Goal: Task Accomplishment & Management: Manage account settings

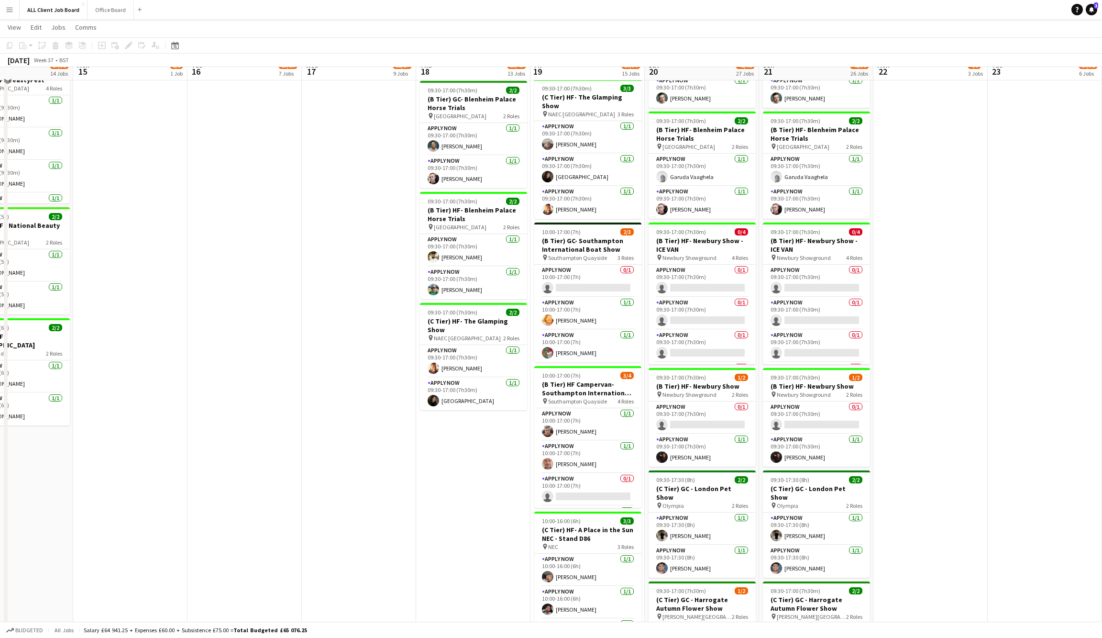
scroll to position [856, 0]
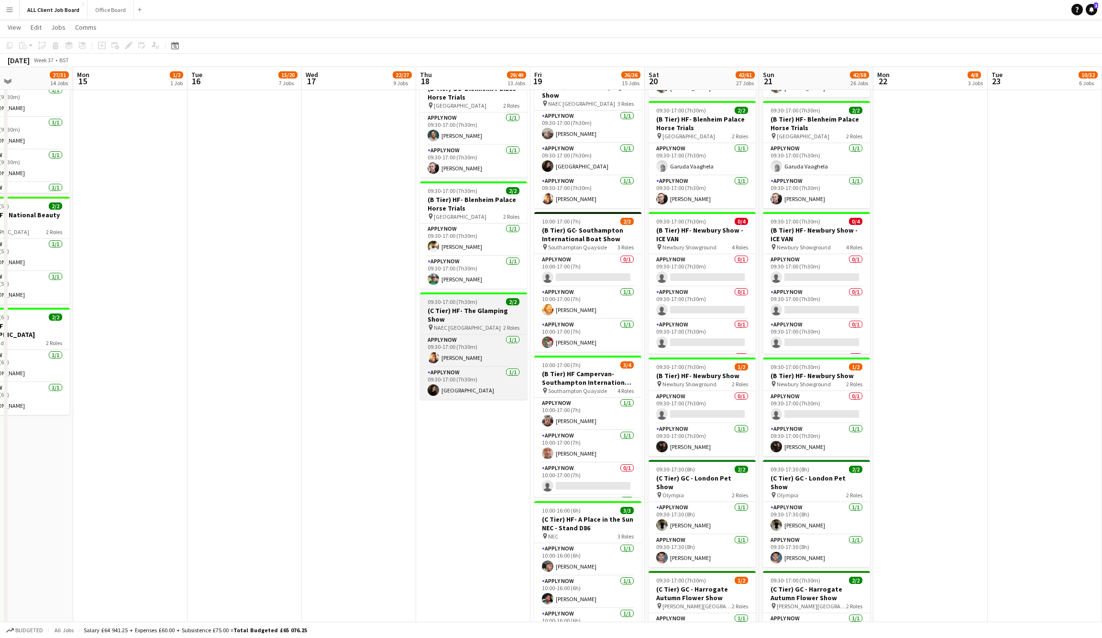
click at [523, 298] on div "09:30-17:00 (7h30m) 2/2" at bounding box center [473, 301] width 107 height 7
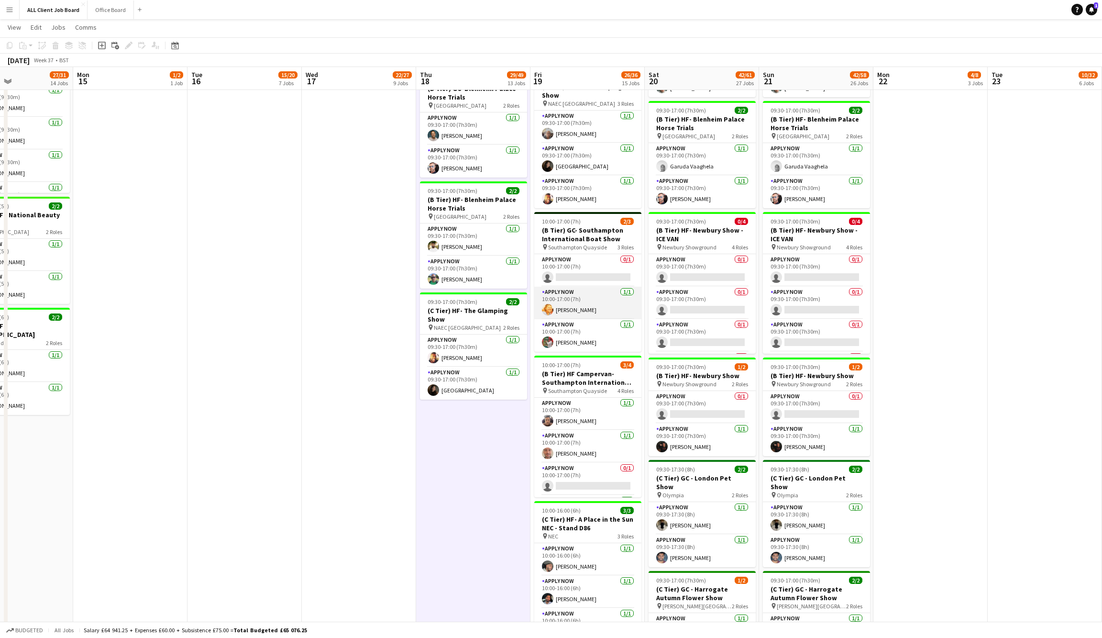
click at [557, 289] on app-card-role "APPLY NOW [DATE] 10:00-17:00 (7h) [PERSON_NAME]" at bounding box center [587, 303] width 107 height 33
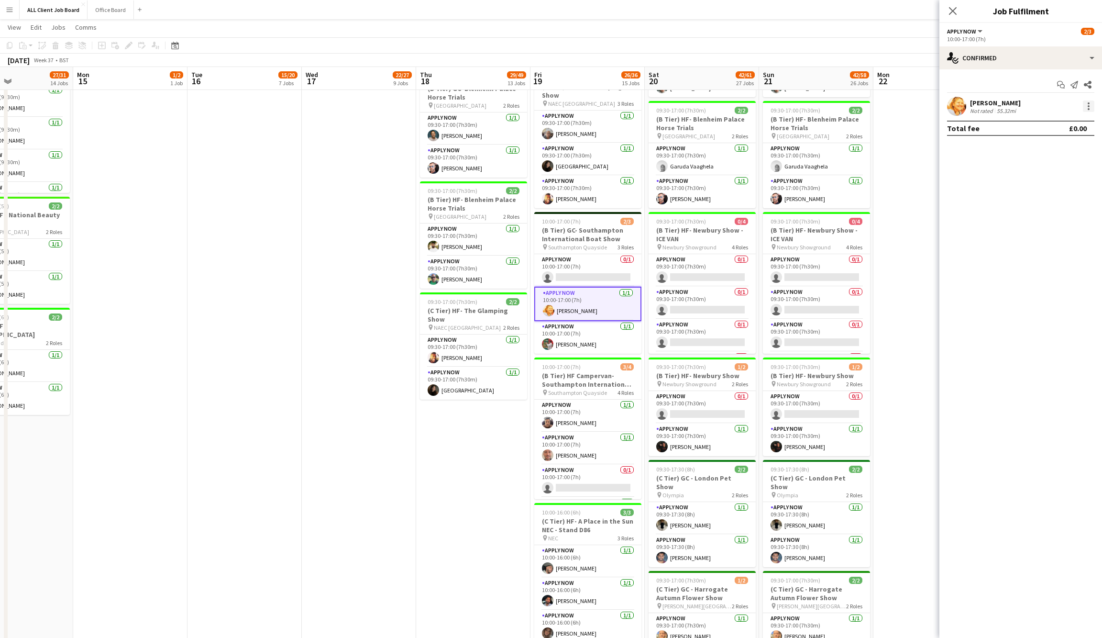
click at [1086, 104] on div at bounding box center [1088, 105] width 11 height 11
click at [1071, 150] on span "Switch crew" at bounding box center [1057, 146] width 59 height 9
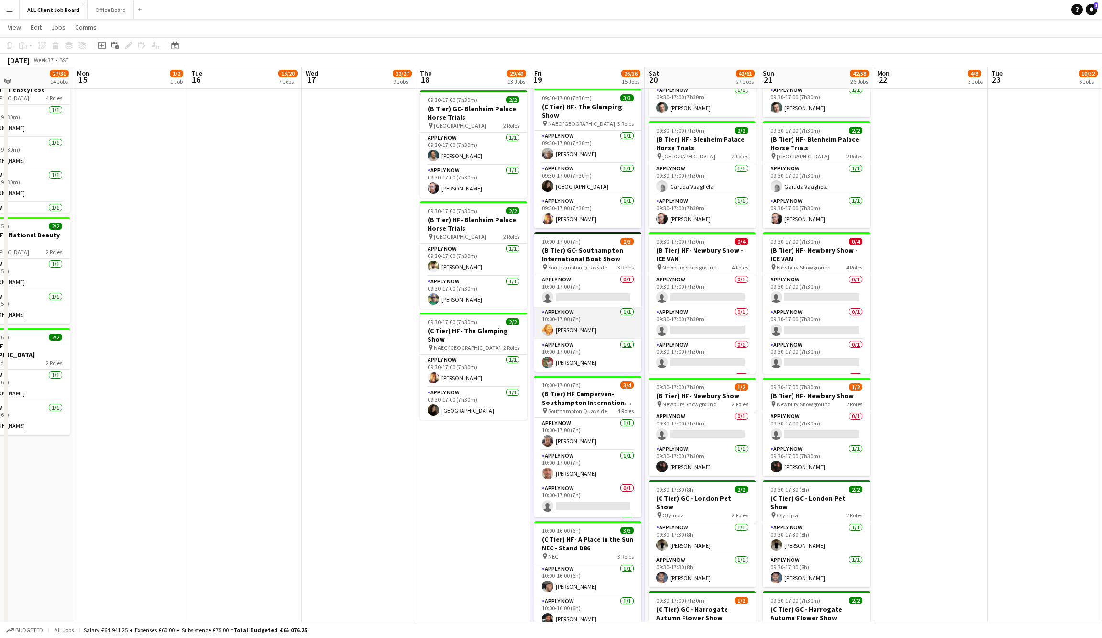
click at [540, 318] on app-card-role "APPLY NOW [DATE] 10:00-17:00 (7h) [PERSON_NAME]" at bounding box center [587, 323] width 107 height 33
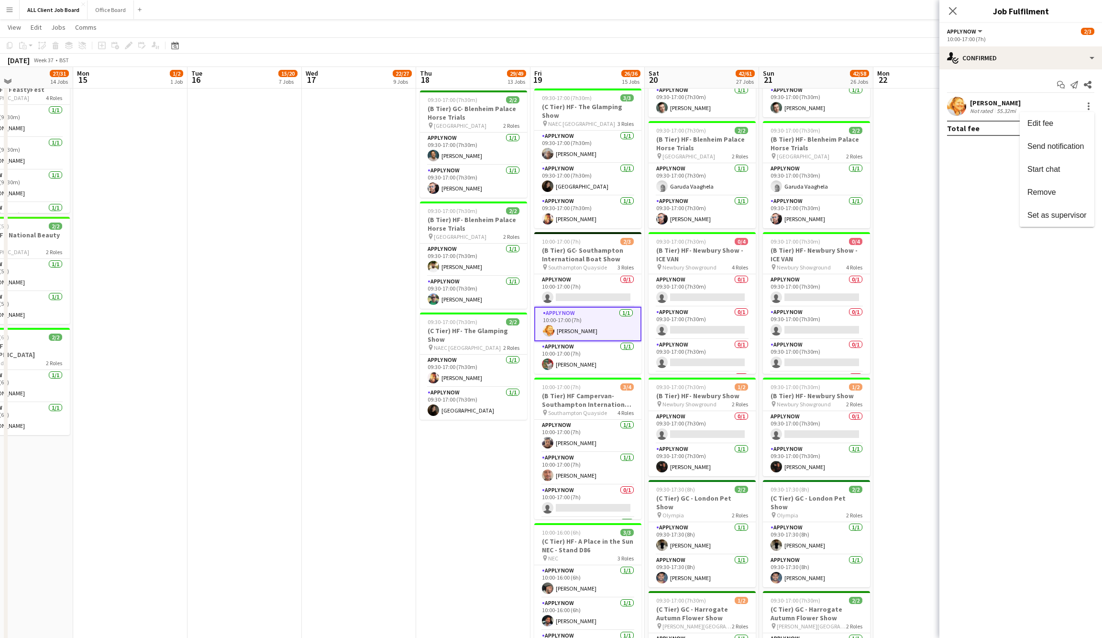
click at [521, 508] on div at bounding box center [551, 319] width 1102 height 638
click at [536, 498] on app-card-role "APPLY NOW 0/1 10:00-17:00 (7h) single-neutral-actions" at bounding box center [587, 501] width 107 height 33
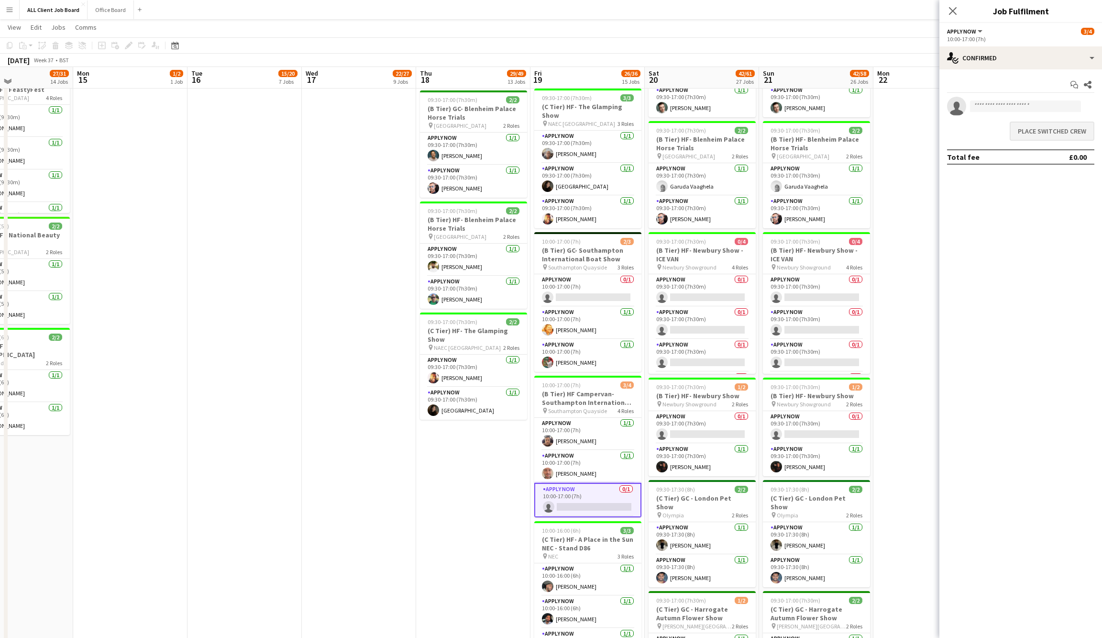
click at [1035, 127] on button "Place switched crew" at bounding box center [1052, 131] width 85 height 19
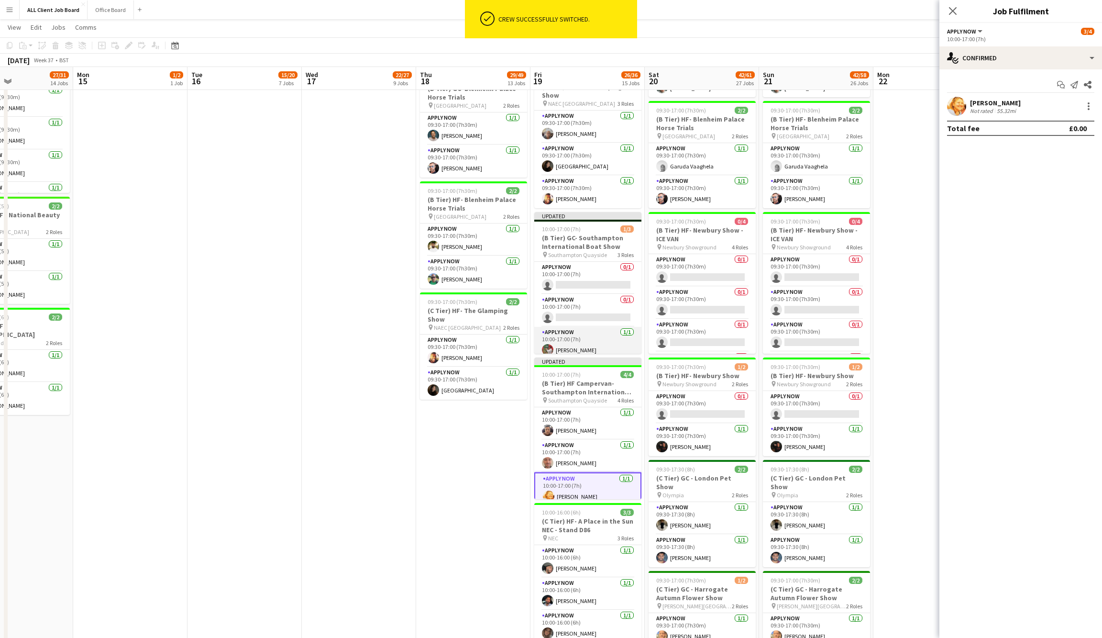
click at [537, 337] on app-card-role "APPLY NOW [DATE] 10:00-17:00 (7h) [PERSON_NAME]" at bounding box center [587, 343] width 107 height 33
click at [1088, 102] on div at bounding box center [1089, 103] width 2 height 2
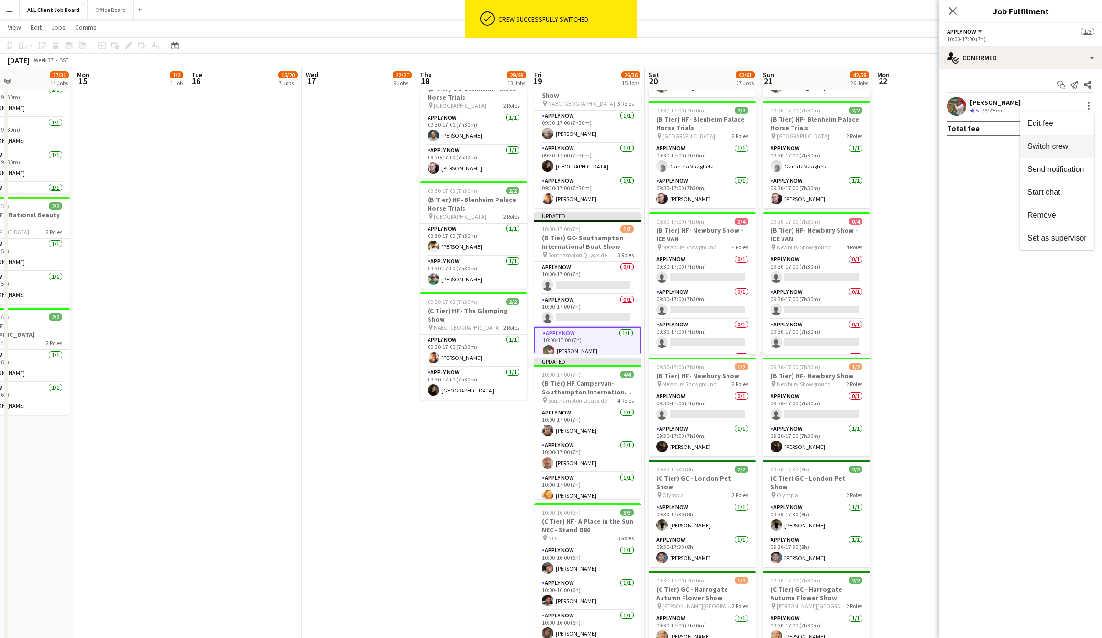
click at [1050, 152] on button "Switch crew" at bounding box center [1057, 146] width 75 height 23
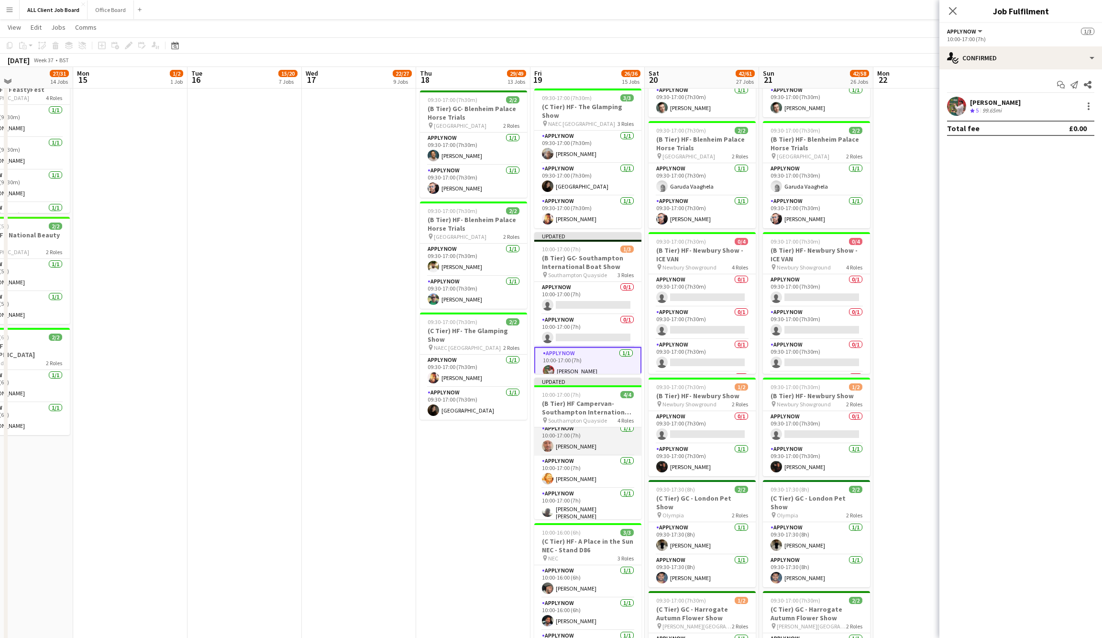
scroll to position [36, 0]
click at [954, 9] on icon "Close pop-in" at bounding box center [952, 10] width 9 height 9
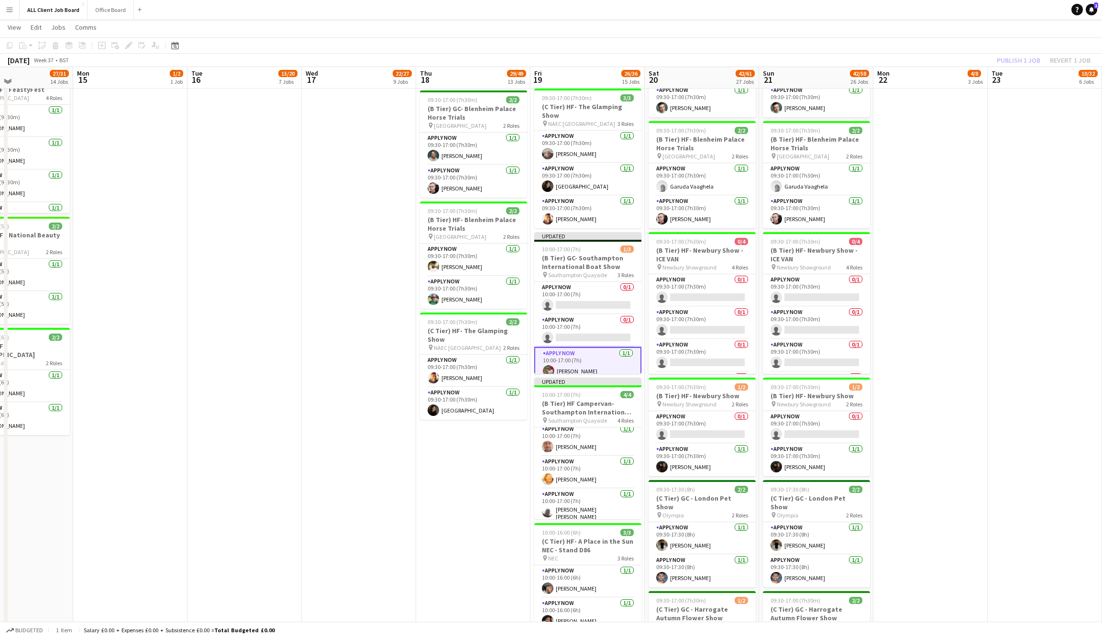
click at [1032, 58] on div "Publish 1 job Revert 1 job" at bounding box center [1044, 60] width 117 height 12
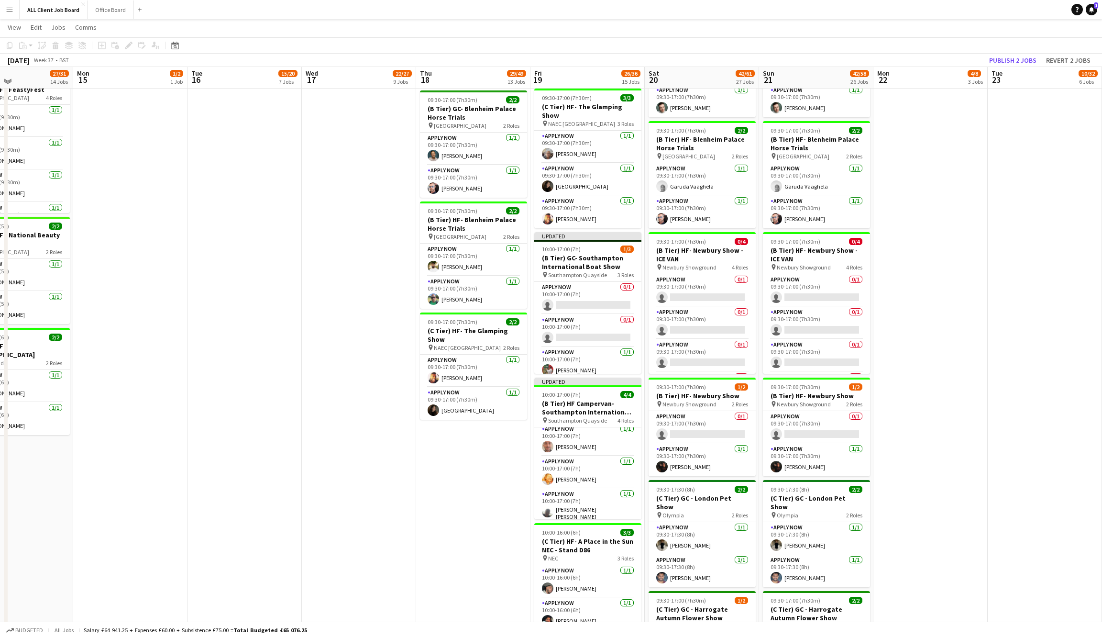
click at [1032, 58] on button "Publish 2 jobs" at bounding box center [1013, 60] width 55 height 12
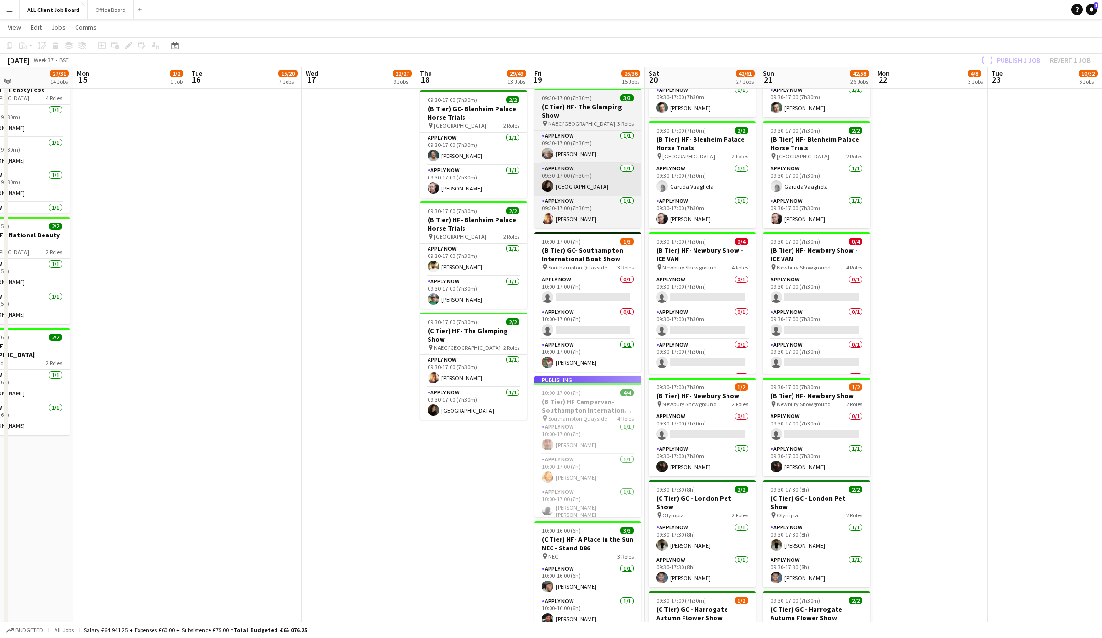
scroll to position [29, 0]
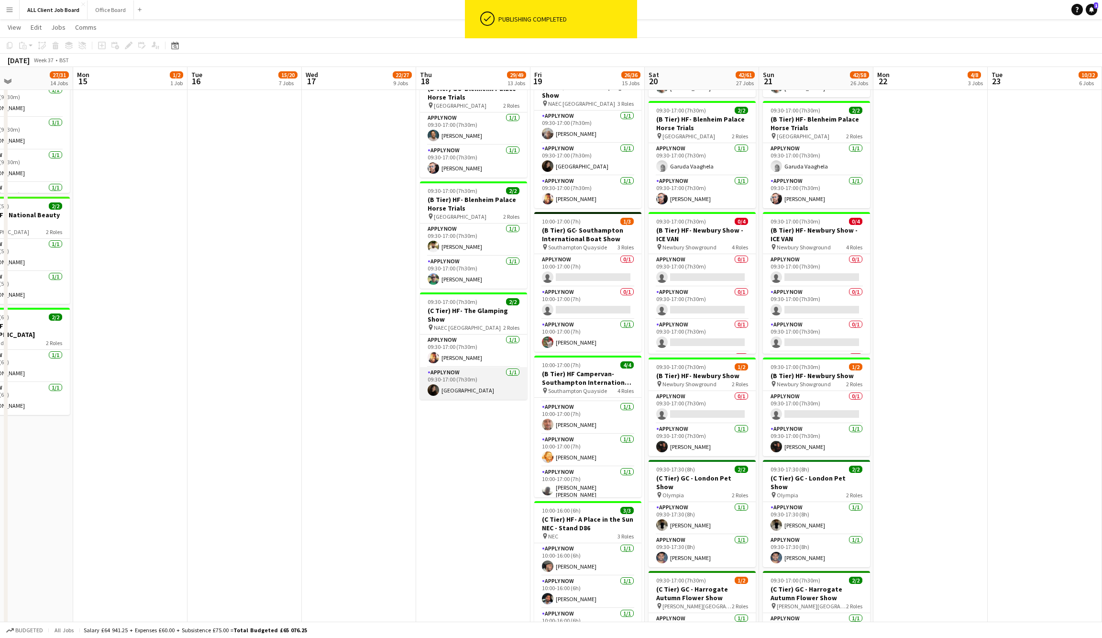
click at [525, 370] on app-card-role "APPLY NOW [DATE] 09:30-17:00 (7h30m) [GEOGRAPHIC_DATA]" at bounding box center [473, 383] width 107 height 33
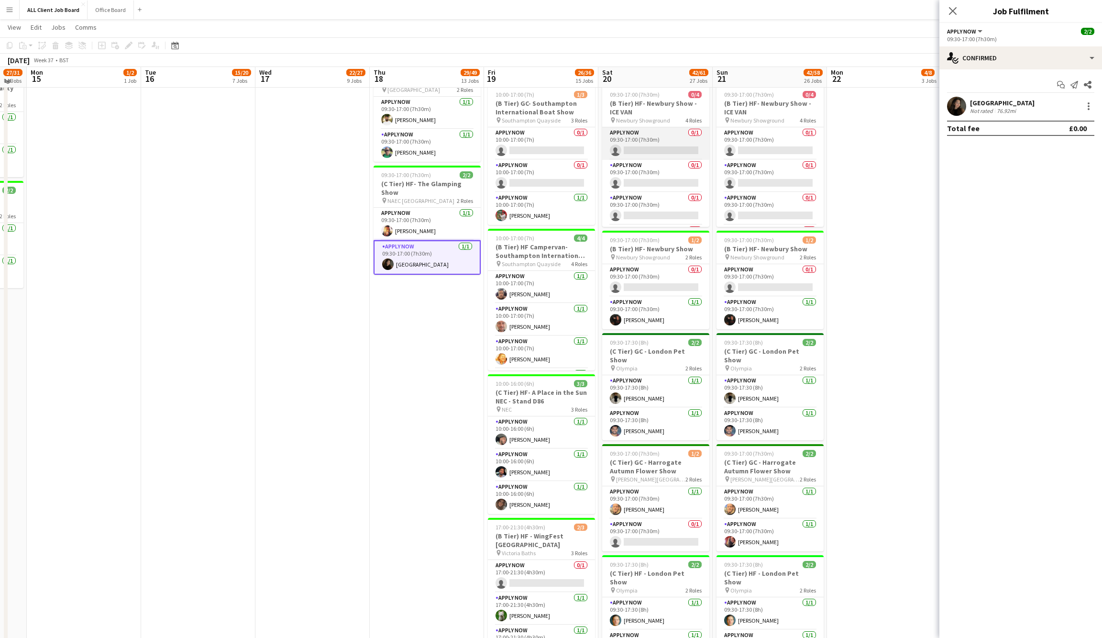
scroll to position [894, 0]
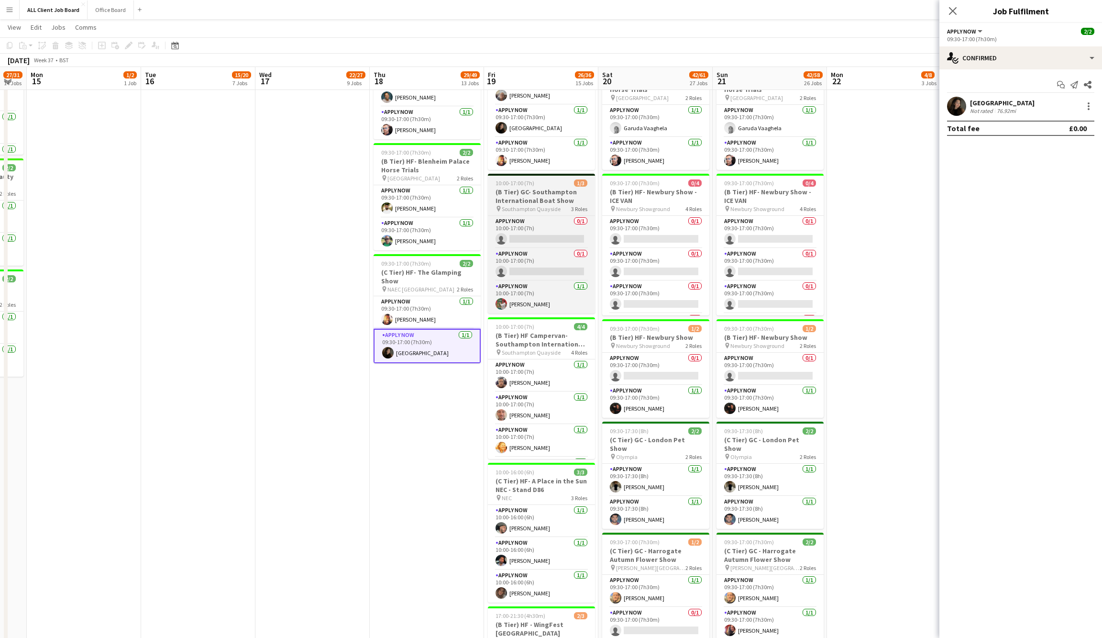
click at [559, 179] on div "10:00-17:00 (7h) 1/3" at bounding box center [541, 182] width 107 height 7
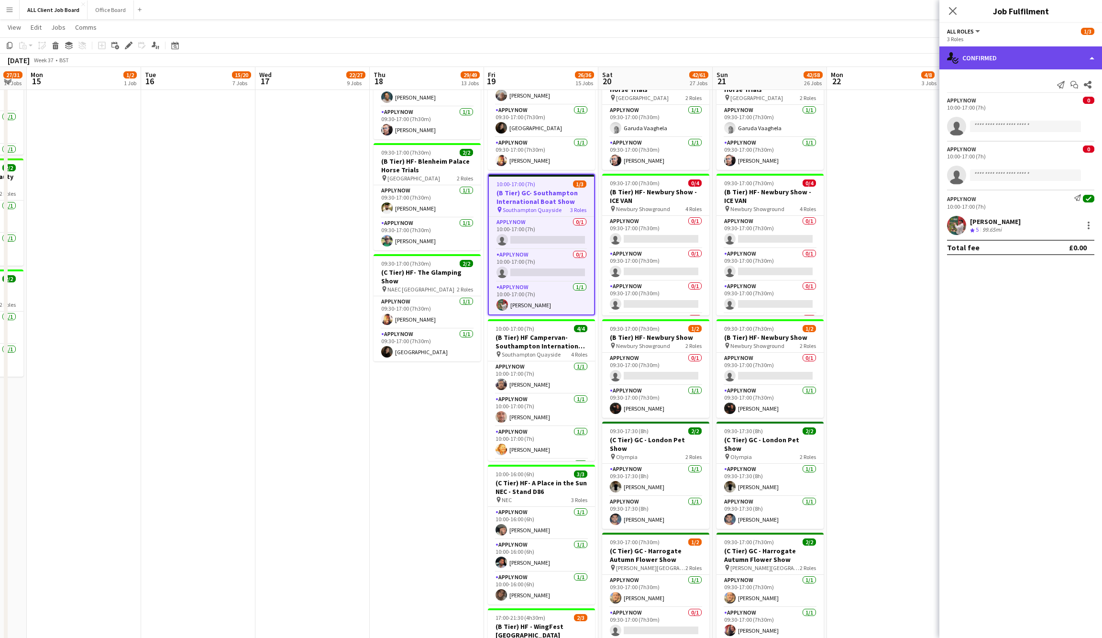
click at [1085, 47] on div "single-neutral-actions-check-2 Confirmed" at bounding box center [1021, 57] width 163 height 23
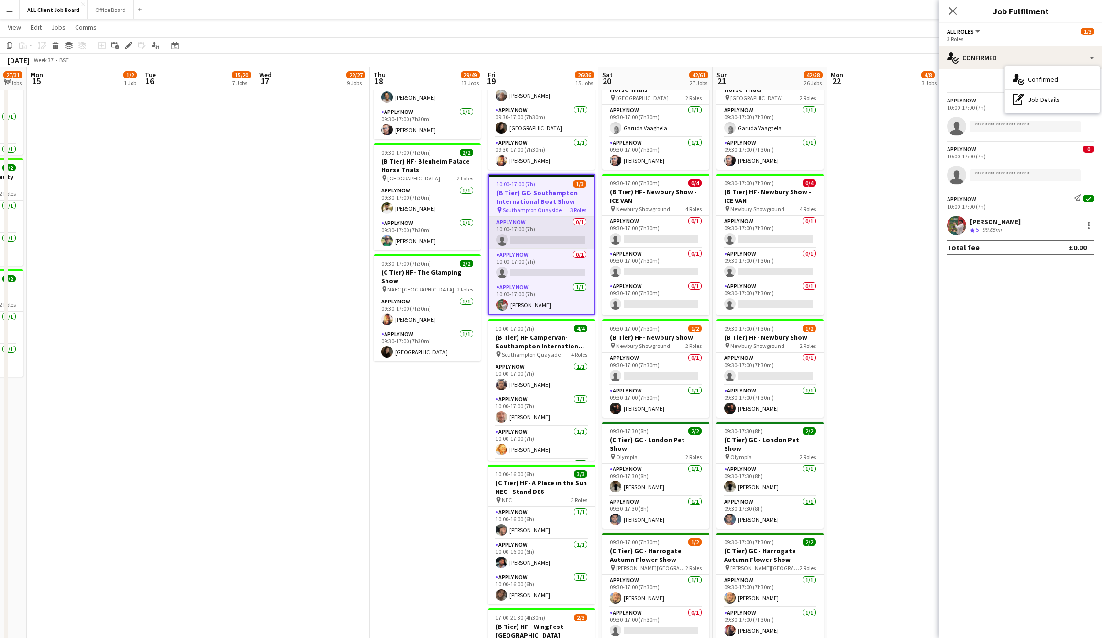
click at [540, 225] on app-card-role "APPLY NOW 0/1 10:00-17:00 (7h) single-neutral-actions" at bounding box center [541, 233] width 105 height 33
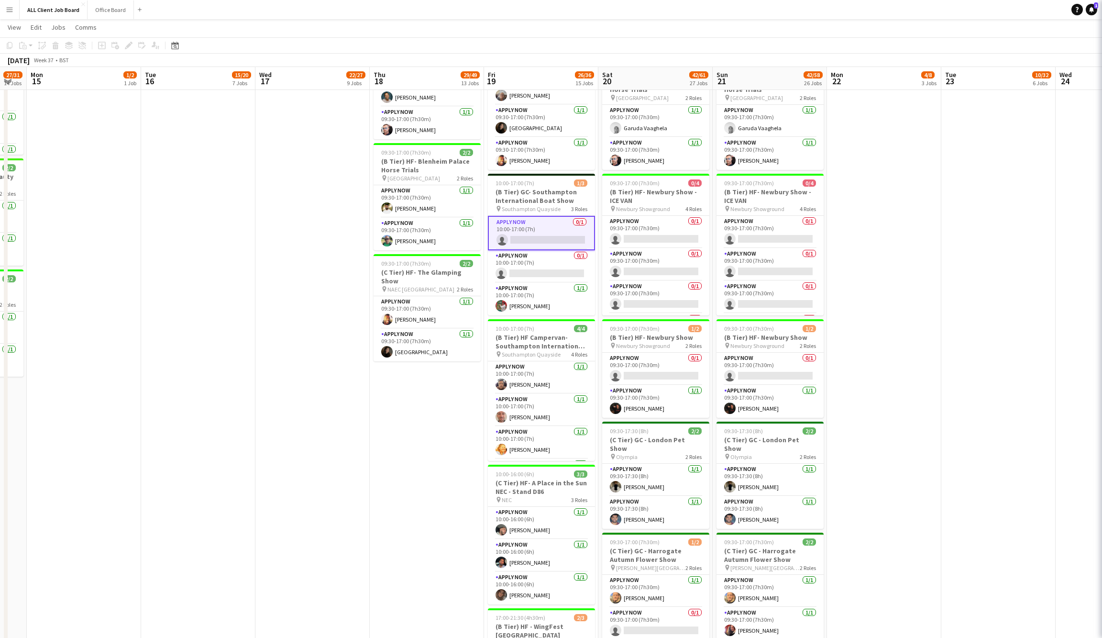
scroll to position [0, 316]
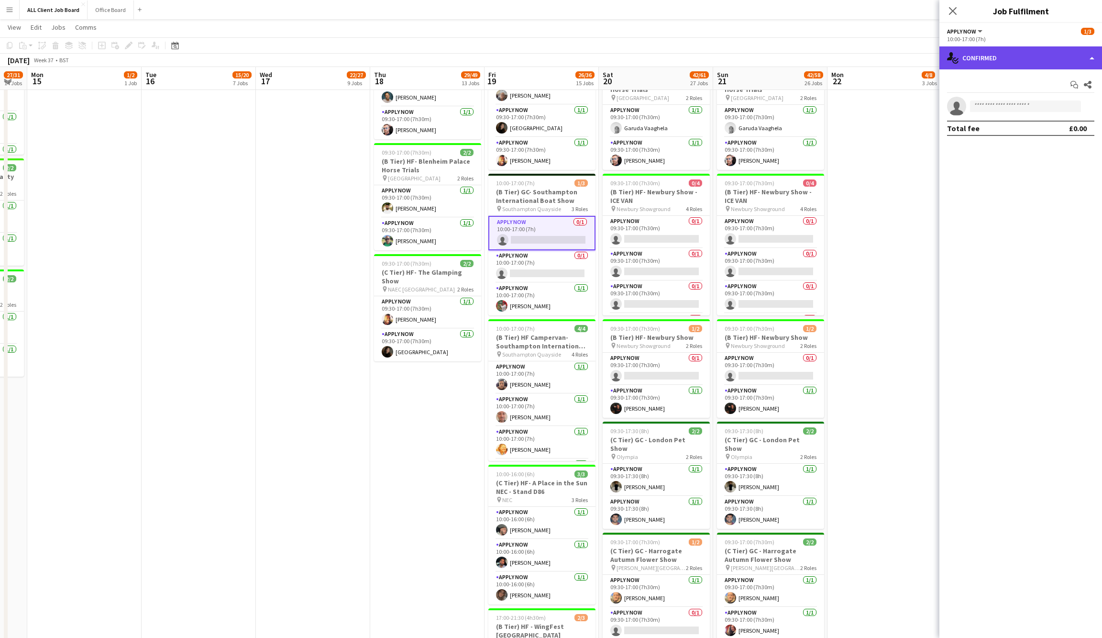
click at [1085, 60] on div "single-neutral-actions-check-2 Confirmed" at bounding box center [1021, 57] width 163 height 23
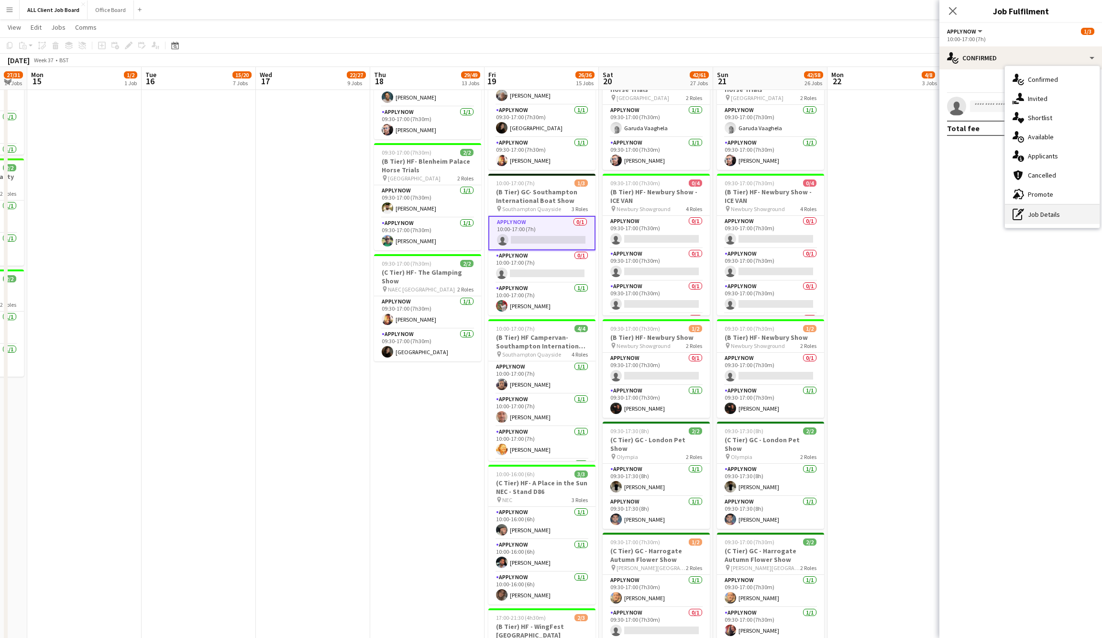
click at [1042, 212] on div "pen-write Job Details" at bounding box center [1052, 214] width 95 height 19
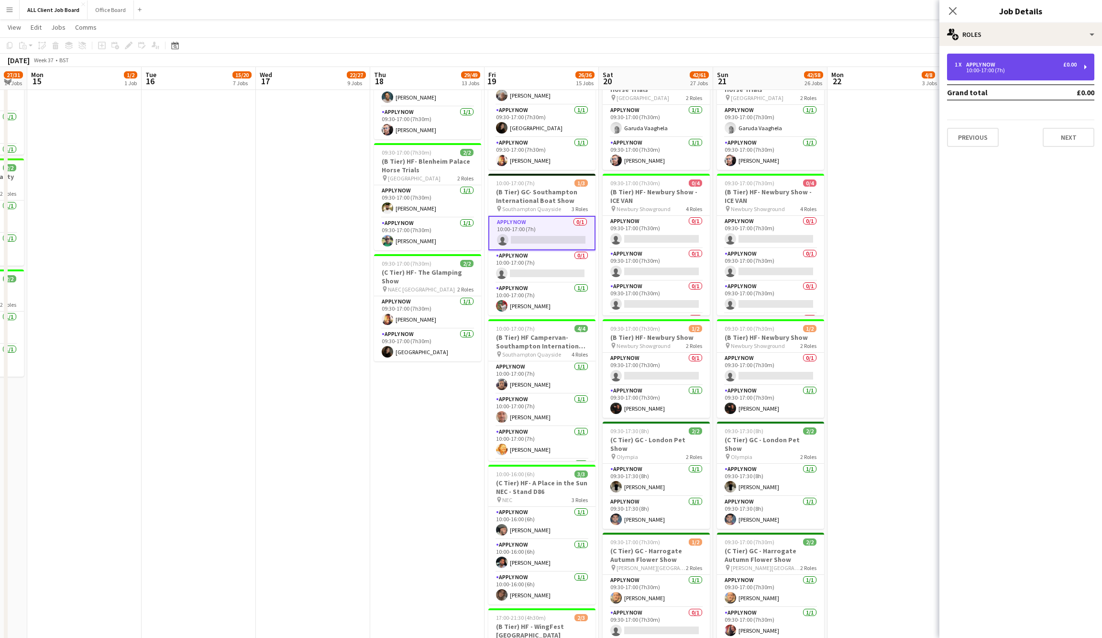
click at [1003, 60] on div "1 x APPLY NOW £0.00 10:00-17:00 (7h)" at bounding box center [1020, 67] width 147 height 27
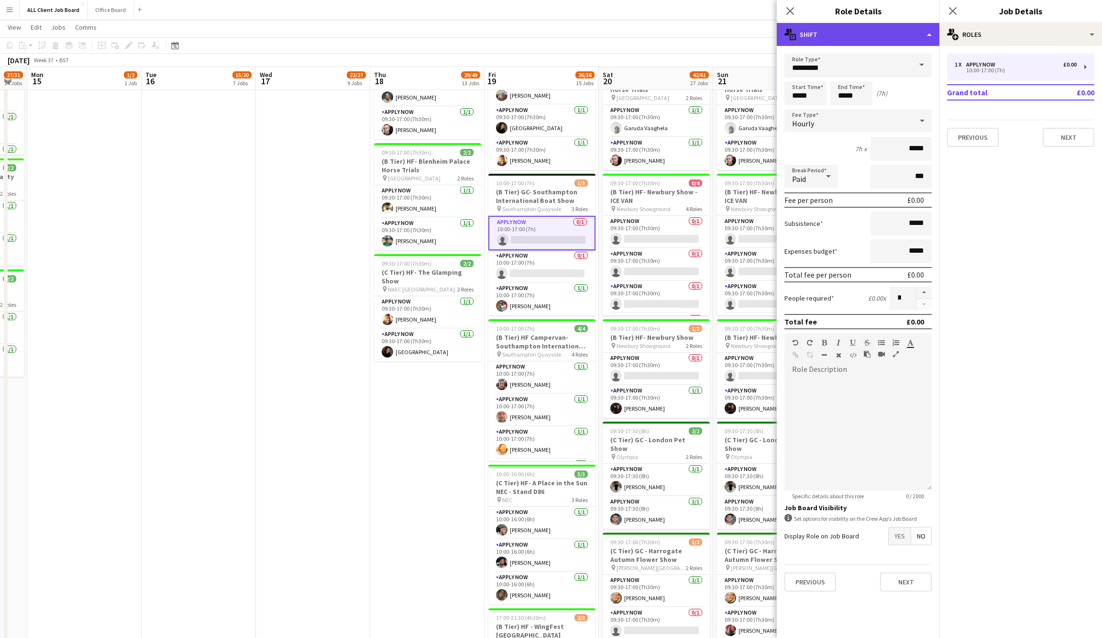
click at [891, 39] on div "multiple-actions-text Shift" at bounding box center [858, 34] width 163 height 23
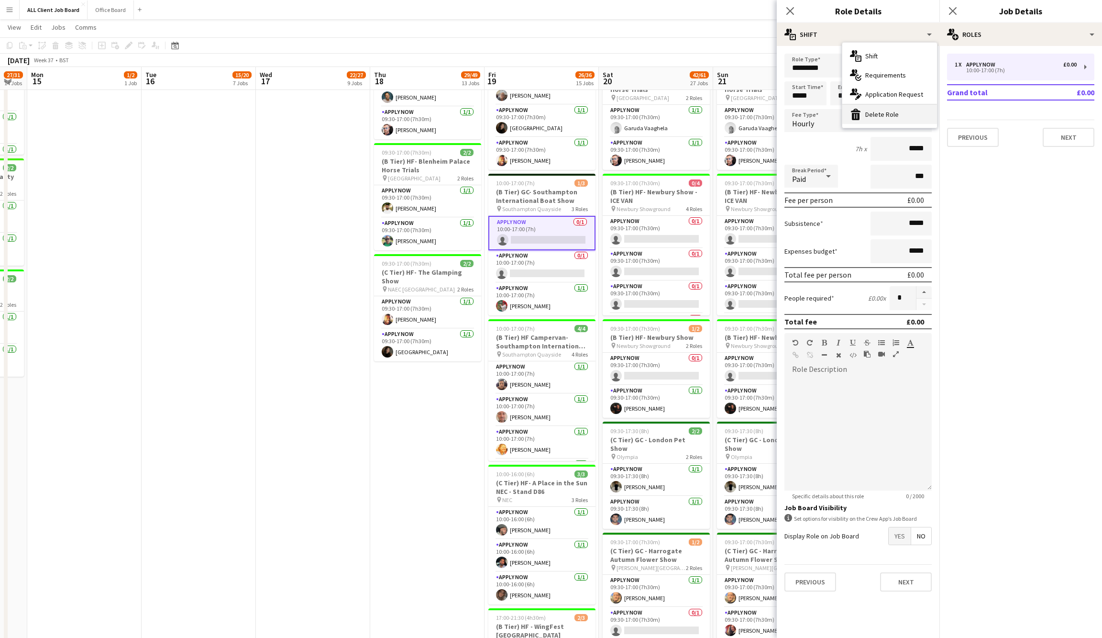
click at [890, 116] on div "bin-2 Delete Role" at bounding box center [890, 114] width 95 height 19
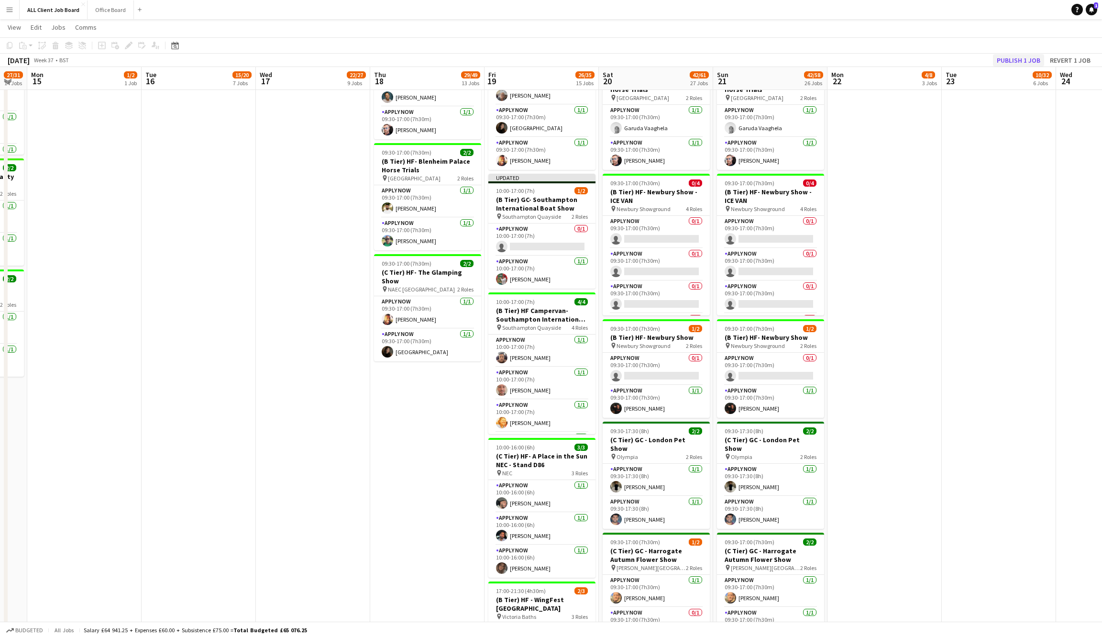
click at [1019, 61] on button "Publish 1 job" at bounding box center [1018, 60] width 51 height 12
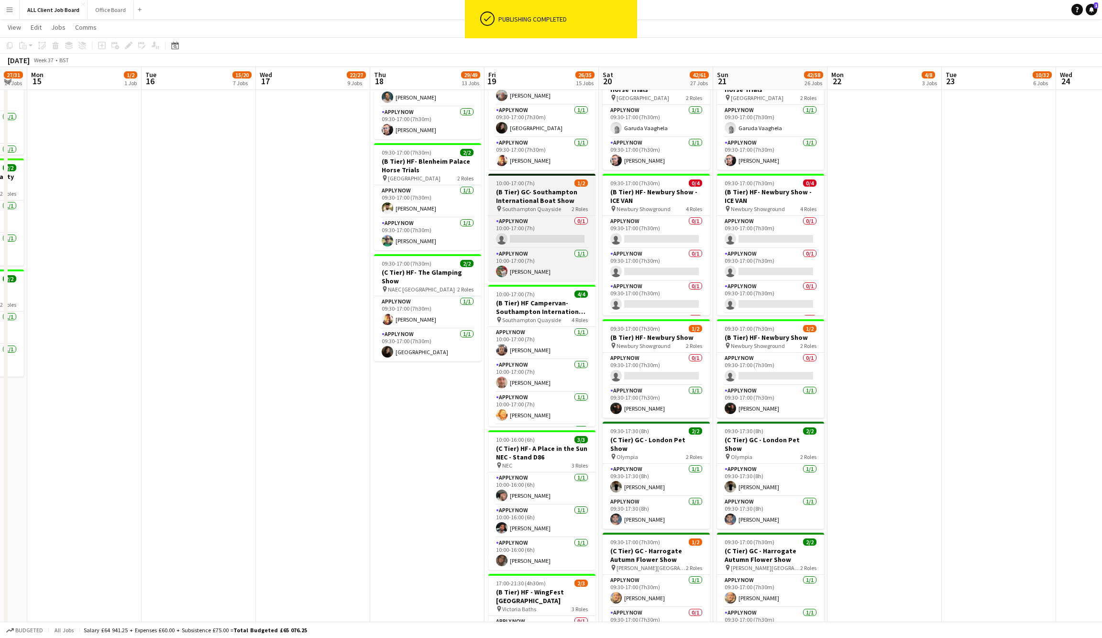
click at [554, 196] on h3 "(B Tier) GC- Southampton International Boat Show" at bounding box center [542, 196] width 107 height 17
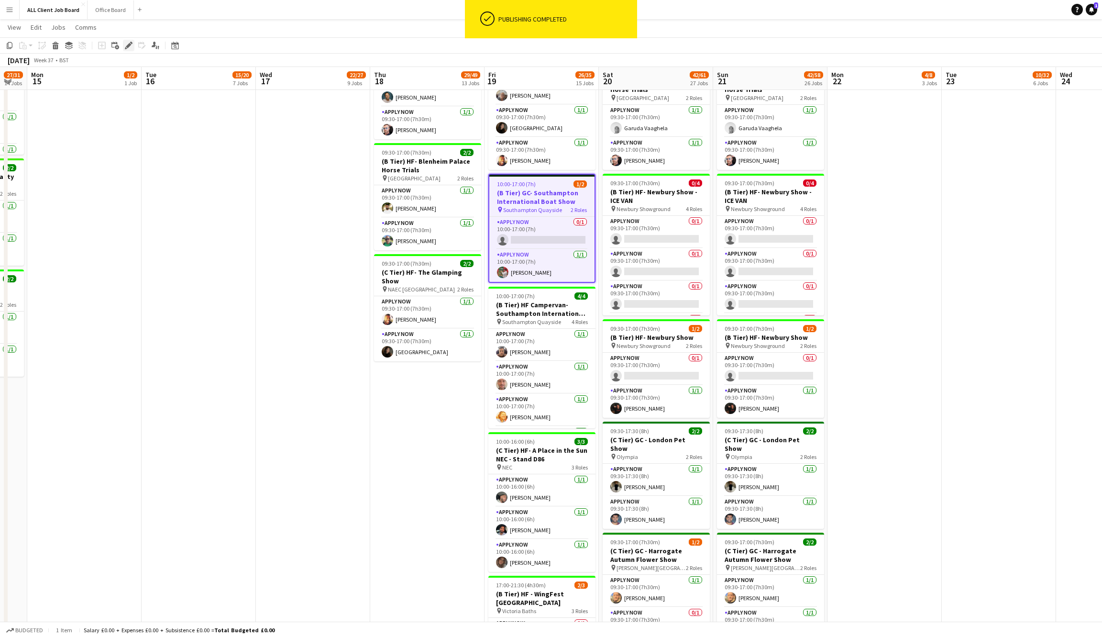
click at [131, 44] on icon at bounding box center [128, 45] width 5 height 5
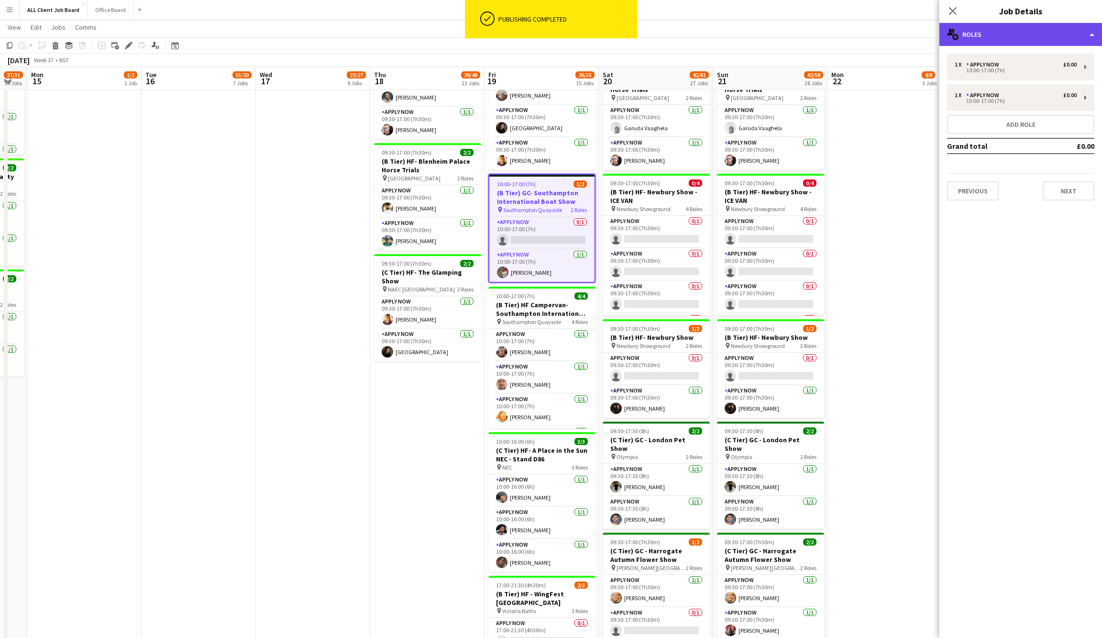
click at [1032, 33] on div "multiple-users-add Roles" at bounding box center [1021, 34] width 163 height 23
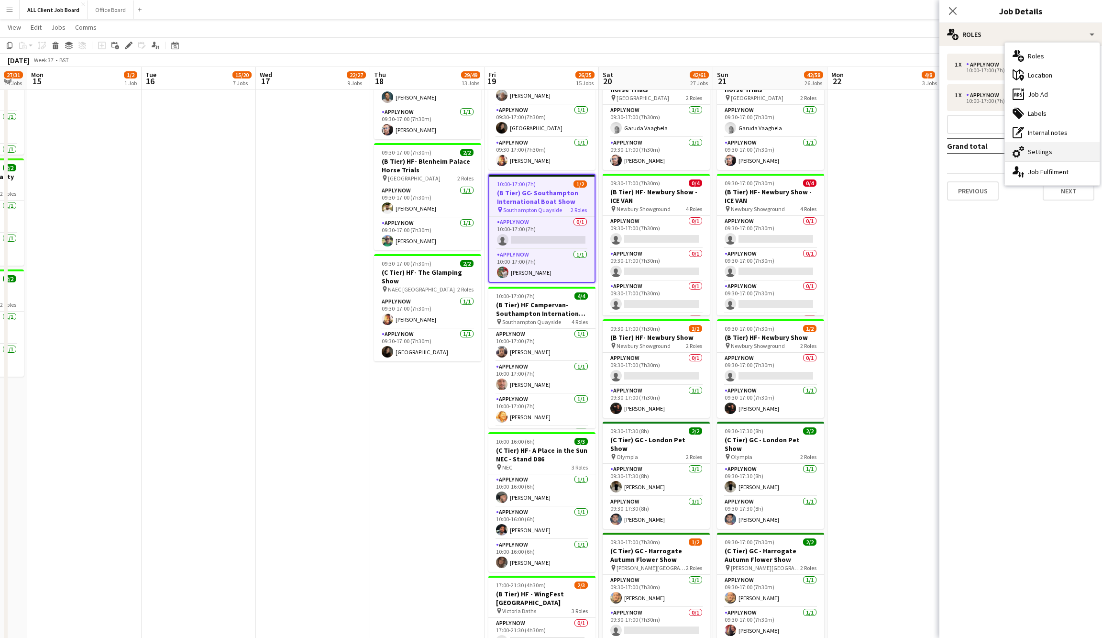
click at [1048, 152] on div "cog-double-3 Settings" at bounding box center [1052, 151] width 95 height 19
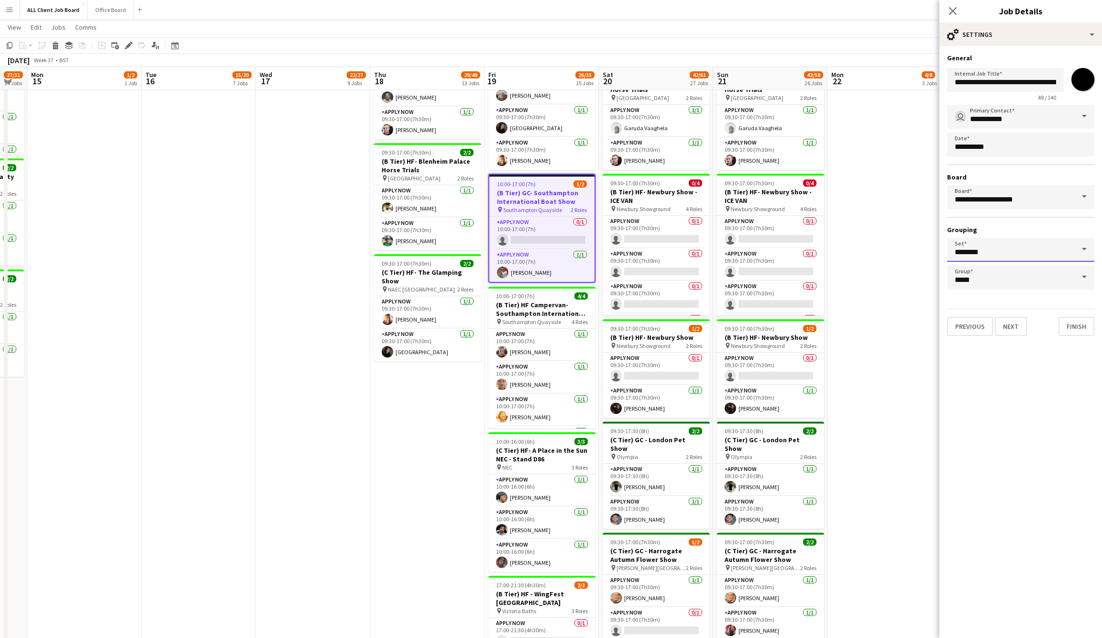
click at [996, 254] on input "********" at bounding box center [1020, 250] width 147 height 24
click at [990, 230] on h3 "Grouping" at bounding box center [1020, 229] width 147 height 9
click at [990, 269] on input "*****" at bounding box center [1020, 278] width 147 height 24
click at [994, 304] on span "-no group-" at bounding box center [1021, 303] width 132 height 9
type input "**********"
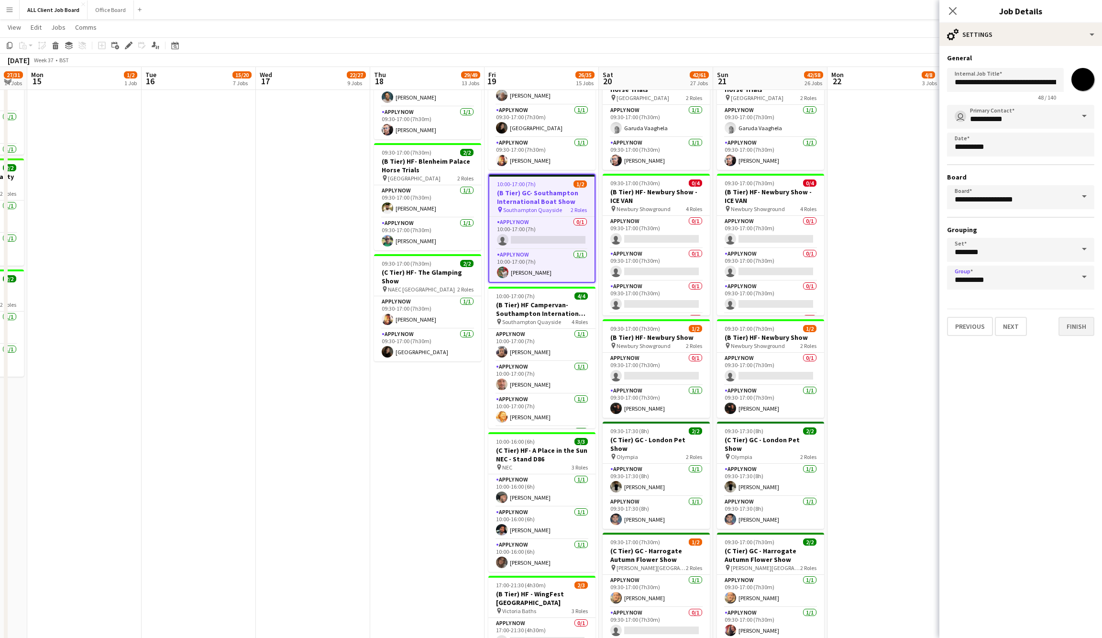
click at [1089, 328] on button "Finish" at bounding box center [1077, 326] width 36 height 19
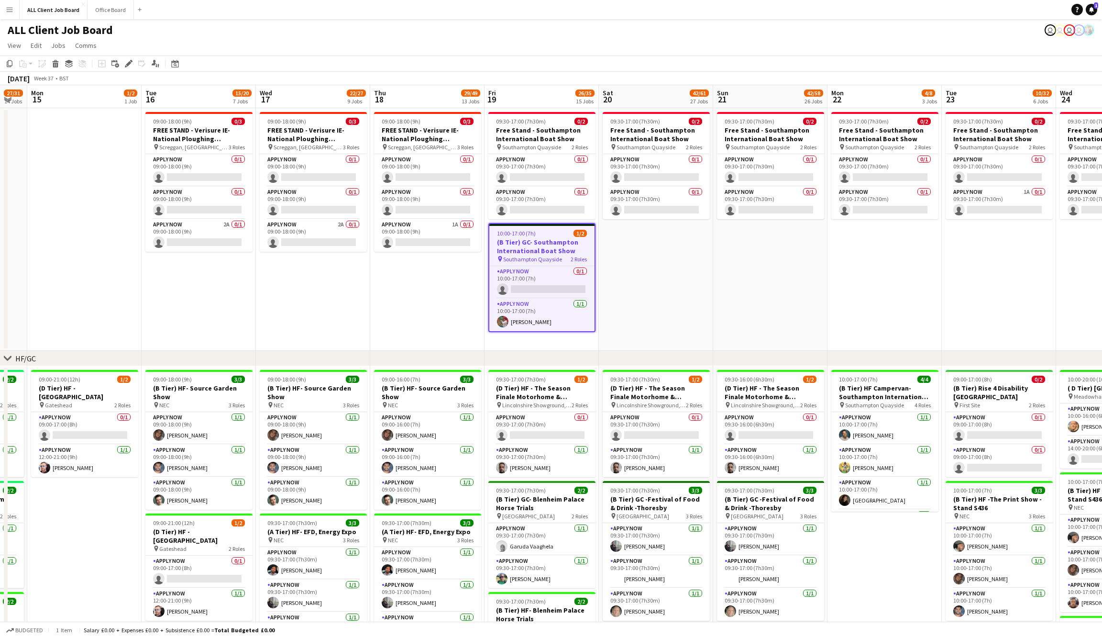
scroll to position [0, 0]
click at [781, 239] on app-date-cell "09:30-17:00 (7h30m) 0/2 Free Stand - Southampton International Boat Show pin So…" at bounding box center [770, 229] width 114 height 243
